Goal: Check status: Check status

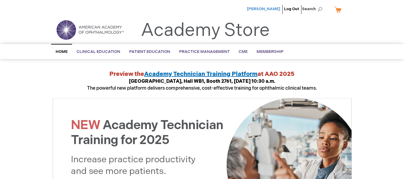
click at [273, 7] on span "[PERSON_NAME]" at bounding box center [263, 9] width 33 height 5
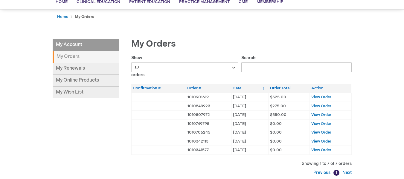
scroll to position [50, 0]
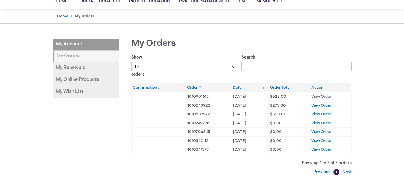
click at [320, 96] on span "View Order" at bounding box center [321, 96] width 20 height 5
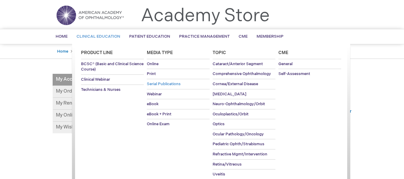
scroll to position [15, 0]
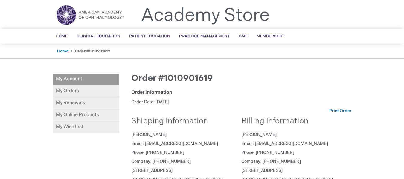
click at [95, 10] on img at bounding box center [90, 15] width 72 height 22
